Goal: Information Seeking & Learning: Learn about a topic

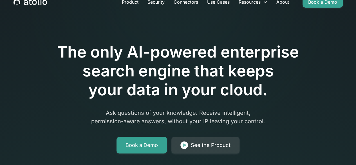
scroll to position [28, 0]
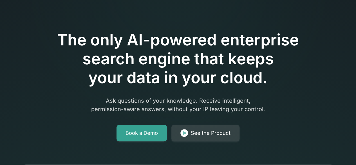
click at [223, 78] on h1 "The only AI-powered enterprise search engine that keeps your data in your cloud." at bounding box center [178, 58] width 288 height 57
click at [226, 81] on h1 "The only AI-powered enterprise search engine that keeps your data in your cloud." at bounding box center [178, 58] width 288 height 57
drag, startPoint x: 223, startPoint y: 80, endPoint x: 222, endPoint y: 75, distance: 4.6
click at [222, 75] on h1 "The only AI-powered enterprise search engine that keeps your data in your cloud." at bounding box center [178, 58] width 288 height 57
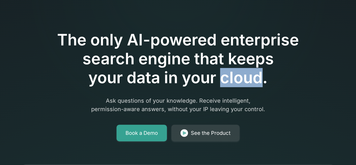
drag, startPoint x: 222, startPoint y: 75, endPoint x: 262, endPoint y: 81, distance: 40.3
click at [262, 81] on h1 "The only AI-powered enterprise search engine that keeps your data in your cloud." at bounding box center [178, 58] width 288 height 57
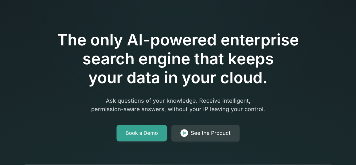
click at [268, 78] on h1 "The only AI-powered enterprise search engine that keeps your data in your cloud." at bounding box center [178, 58] width 288 height 57
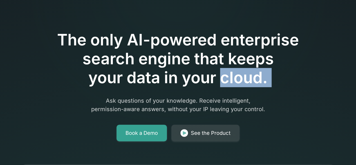
drag, startPoint x: 268, startPoint y: 78, endPoint x: 221, endPoint y: 78, distance: 46.4
click at [221, 78] on h1 "The only AI-powered enterprise search engine that keeps your data in your cloud." at bounding box center [178, 58] width 288 height 57
drag, startPoint x: 221, startPoint y: 78, endPoint x: 264, endPoint y: 79, distance: 42.5
click at [264, 79] on h1 "The only AI-powered enterprise search engine that keeps your data in your cloud." at bounding box center [178, 58] width 288 height 57
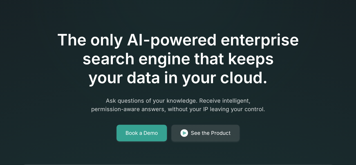
click at [274, 82] on h1 "The only AI-powered enterprise search engine that keeps your data in your cloud." at bounding box center [178, 58] width 288 height 57
drag, startPoint x: 220, startPoint y: 79, endPoint x: 224, endPoint y: 78, distance: 4.3
click at [224, 78] on h1 "The only AI-powered enterprise search engine that keeps your data in your cloud." at bounding box center [178, 58] width 288 height 57
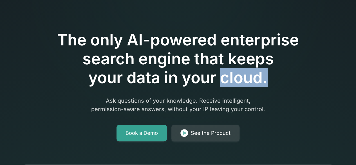
drag, startPoint x: 224, startPoint y: 77, endPoint x: 267, endPoint y: 85, distance: 43.2
click at [267, 85] on h1 "The only AI-powered enterprise search engine that keeps your data in your cloud." at bounding box center [178, 58] width 288 height 57
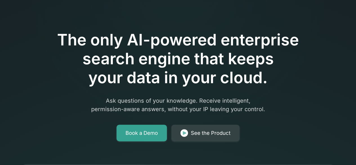
click at [240, 90] on div "The only AI-powered enterprise search engine that keeps your data in your cloud…" at bounding box center [178, 70] width 288 height 142
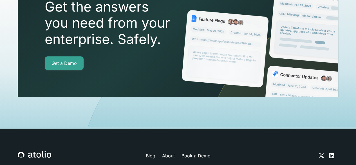
scroll to position [1996, 0]
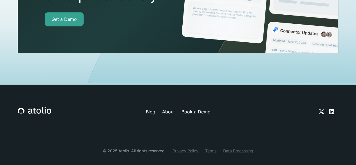
click at [145, 108] on div "Blog About Book a Demo" at bounding box center [178, 111] width 195 height 7
click at [150, 108] on link "Blog" at bounding box center [150, 111] width 10 height 7
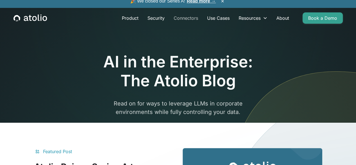
click at [180, 23] on link "Connectors" at bounding box center [185, 17] width 33 height 11
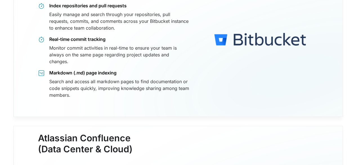
scroll to position [203, 0]
